Goal: Task Accomplishment & Management: Manage account settings

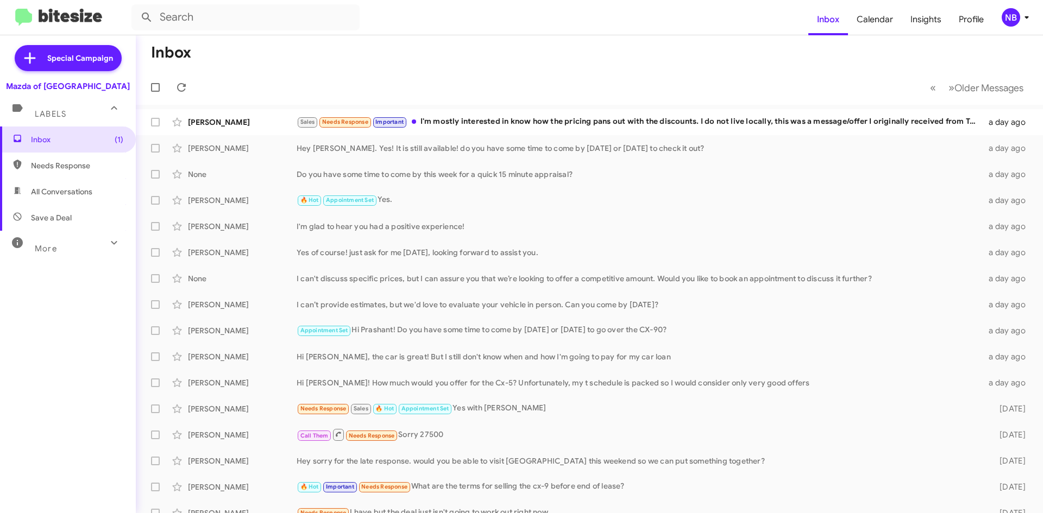
click at [58, 86] on div "Mazda of [GEOGRAPHIC_DATA]" at bounding box center [68, 86] width 124 height 11
click at [70, 84] on div "Mazda of [GEOGRAPHIC_DATA]" at bounding box center [68, 86] width 124 height 11
click at [1022, 20] on icon at bounding box center [1026, 17] width 13 height 13
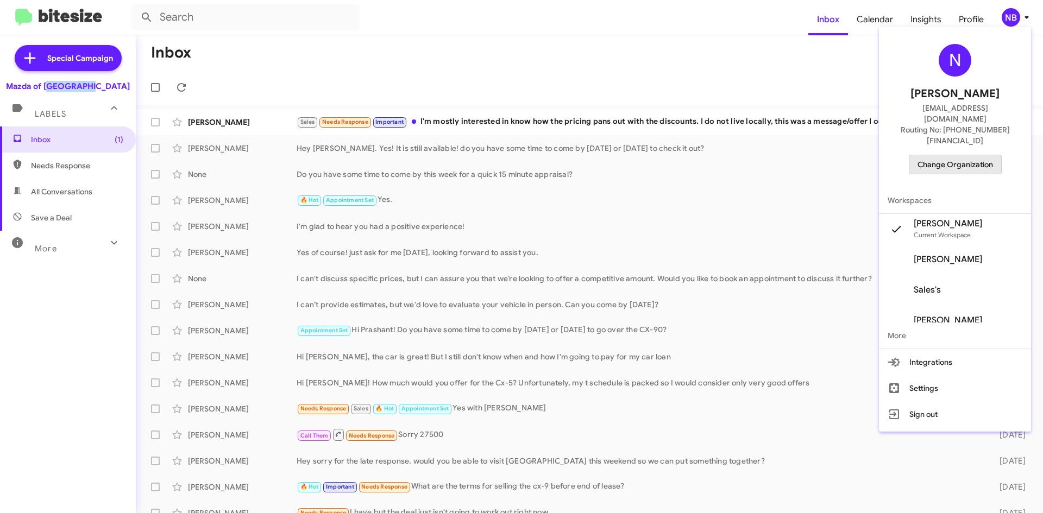
click at [986, 155] on span "Change Organization" at bounding box center [956, 164] width 76 height 18
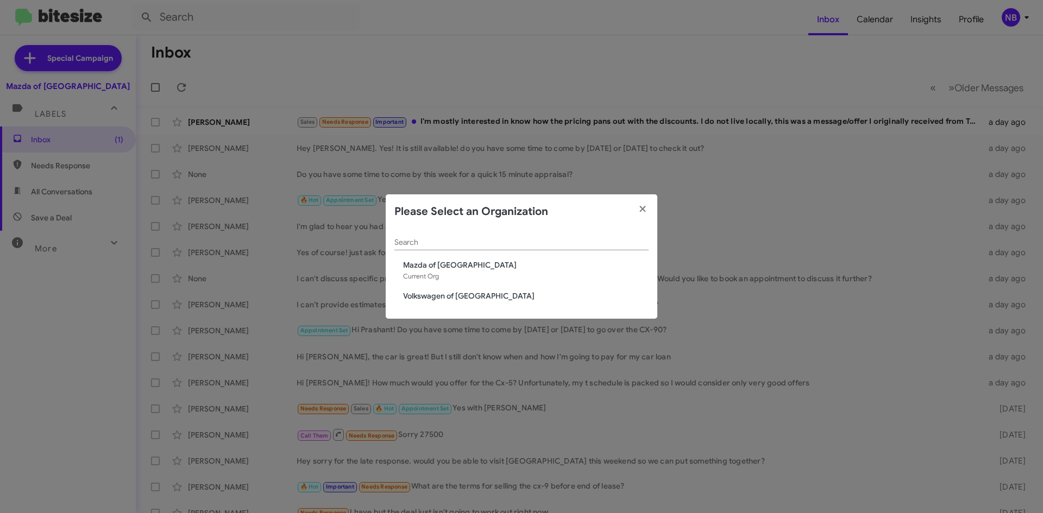
click at [448, 302] on div "Search Mazda of Rockville Current Org Volkswagen of Rockville" at bounding box center [522, 274] width 272 height 90
click at [447, 297] on span "Volkswagen of [GEOGRAPHIC_DATA]" at bounding box center [526, 296] width 246 height 11
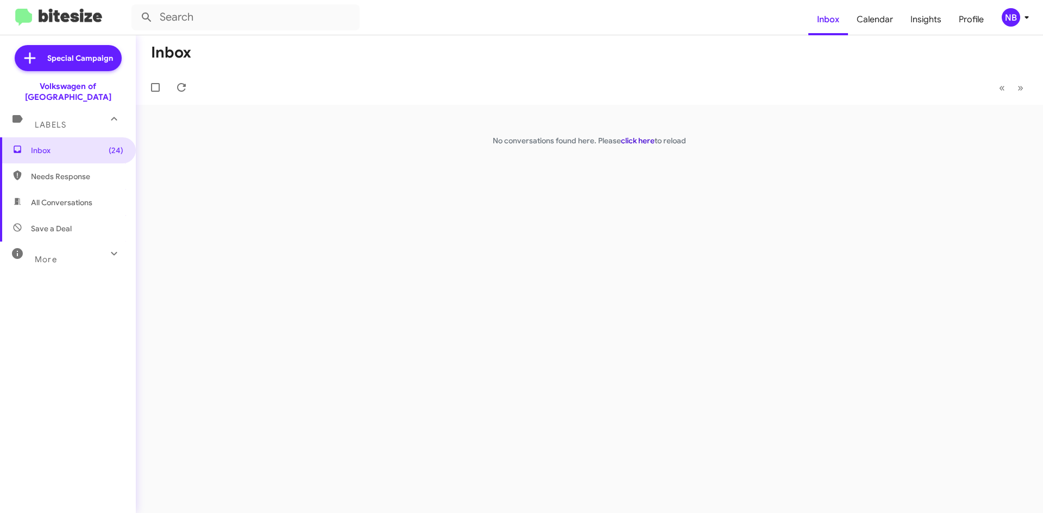
drag, startPoint x: 644, startPoint y: 134, endPoint x: 643, endPoint y: 141, distance: 7.1
click at [643, 141] on div "Inbox « Previous » Next No conversations found here. Please click here to reload" at bounding box center [589, 274] width 907 height 478
click at [643, 141] on link "click here" at bounding box center [638, 141] width 34 height 10
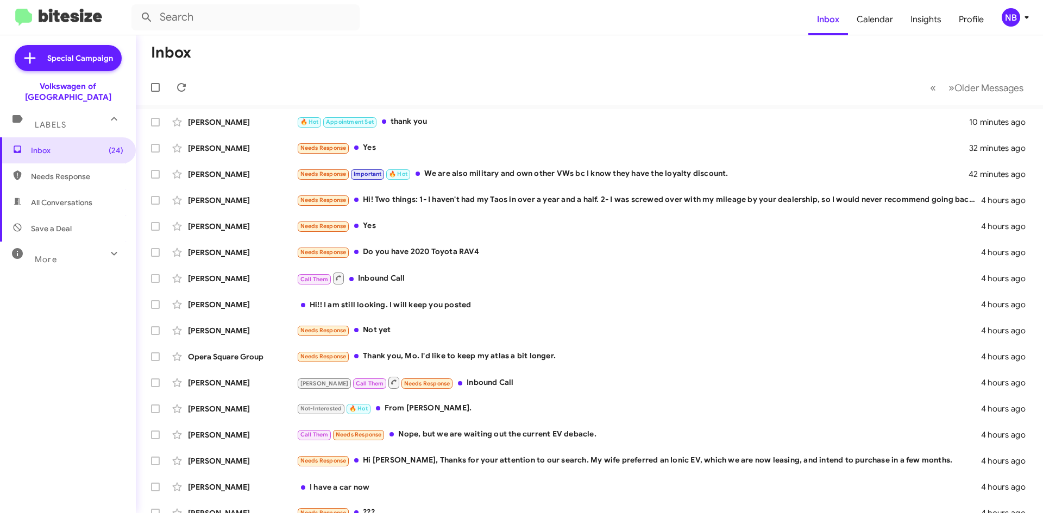
click at [1023, 18] on icon at bounding box center [1026, 17] width 13 height 13
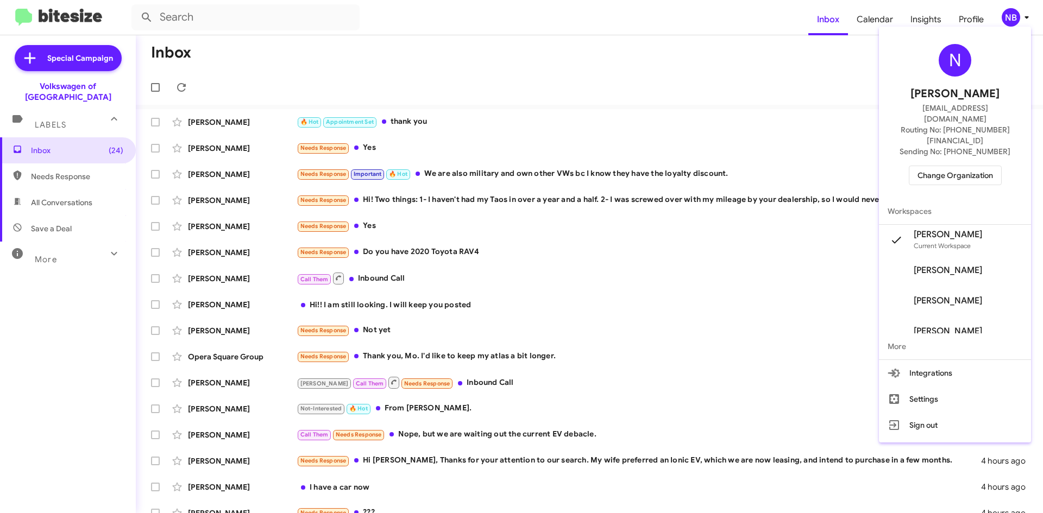
click at [959, 166] on span "Change Organization" at bounding box center [956, 175] width 76 height 18
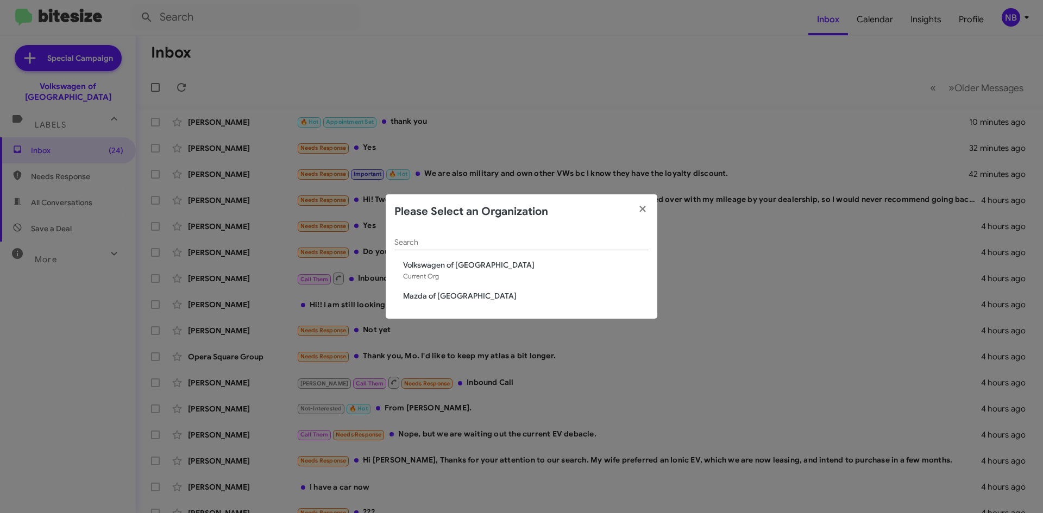
click at [452, 298] on span "Mazda of [GEOGRAPHIC_DATA]" at bounding box center [526, 296] width 246 height 11
